Goal: Answer question/provide support

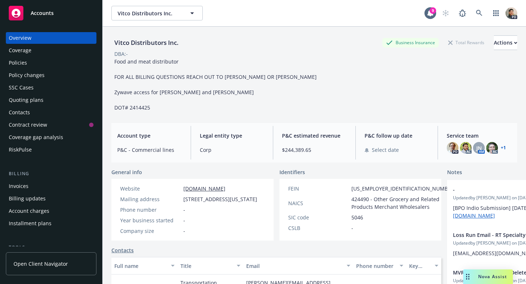
click at [485, 284] on div "Nova Assist" at bounding box center [489, 277] width 50 height 15
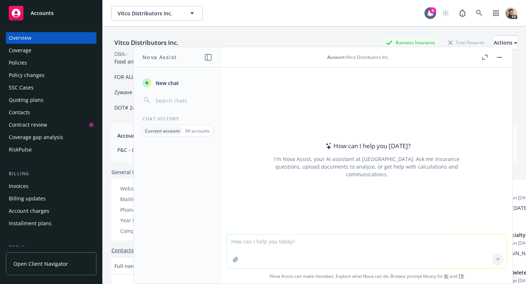
click at [253, 243] on textarea at bounding box center [367, 252] width 280 height 34
click at [358, 243] on textarea "please help me respond to [PERSON_NAME]. I am [PERSON_NAME] . :" at bounding box center [367, 251] width 280 height 34
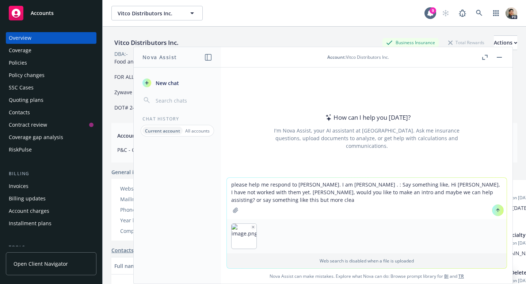
type textarea "please help me respond to [PERSON_NAME]. I am [PERSON_NAME] . : Say something l…"
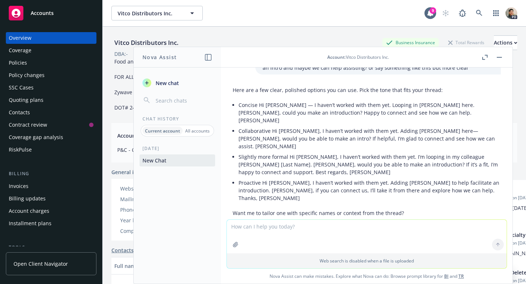
scroll to position [49, 0]
type textarea "please revise since [PERSON_NAME] is already in the email"
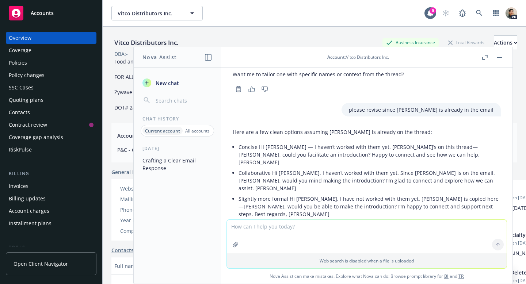
scroll to position [200, 0]
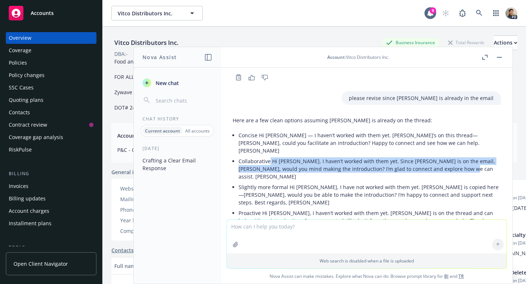
drag, startPoint x: 435, startPoint y: 131, endPoint x: 271, endPoint y: 122, distance: 164.0
click at [271, 158] on p "Collaborative Hi [PERSON_NAME], I haven’t worked with them yet. Since [PERSON_N…" at bounding box center [370, 169] width 262 height 23
copy p "Hi [PERSON_NAME], I haven’t worked with them yet. Since [PERSON_NAME] is on the…"
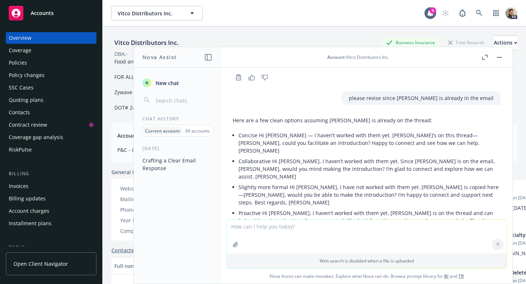
click at [0, 146] on div "Overview Coverage Policies Policy changes SSC Cases Quoting plans Contacts Cont…" at bounding box center [51, 153] width 102 height 261
